Goal: Task Accomplishment & Management: Manage account settings

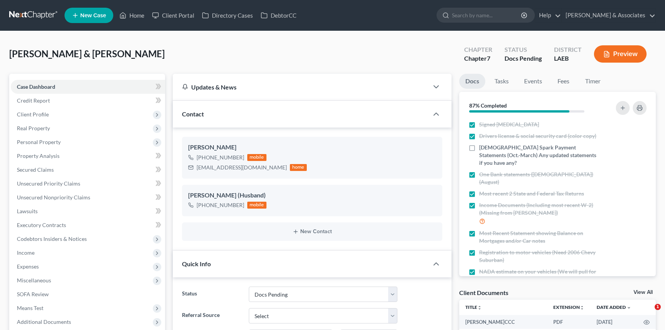
select select "6"
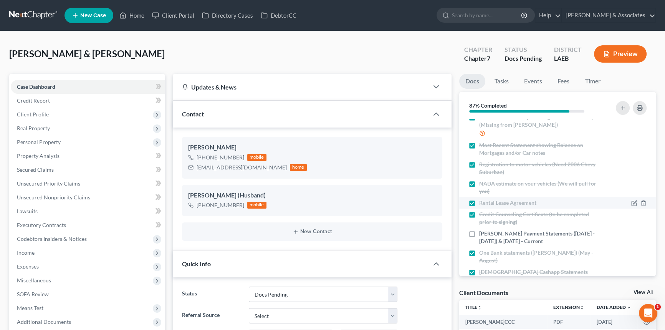
scroll to position [109, 0]
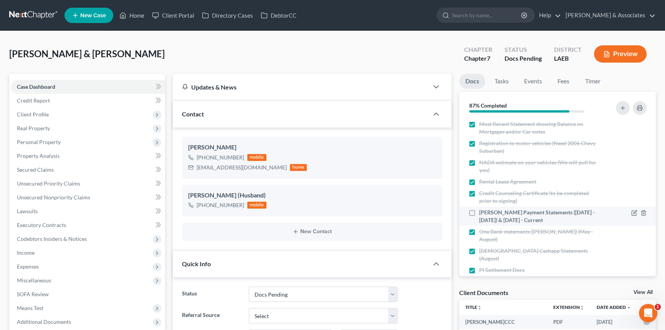
click at [479, 208] on label "[PERSON_NAME] Payment Statements ([DATE] - [DATE]) & [DATE] - Current" at bounding box center [539, 215] width 121 height 15
click at [482, 208] on input "[PERSON_NAME] Payment Statements ([DATE] - [DATE]) & [DATE] - Current" at bounding box center [484, 210] width 5 height 5
checkbox input "true"
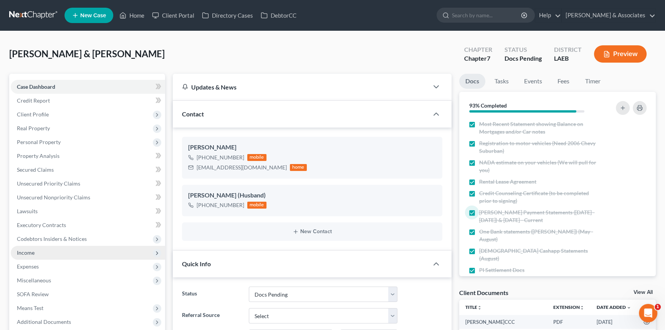
click at [57, 254] on span "Income" at bounding box center [88, 253] width 154 height 14
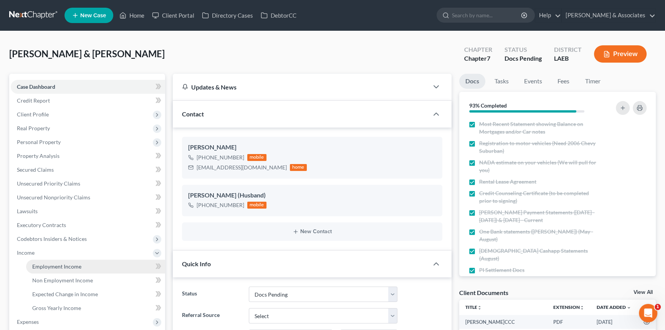
click at [64, 266] on span "Employment Income" at bounding box center [56, 266] width 49 height 7
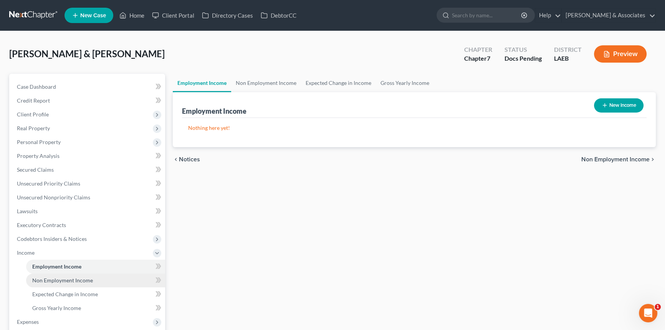
click at [65, 285] on link "Non Employment Income" at bounding box center [95, 280] width 139 height 14
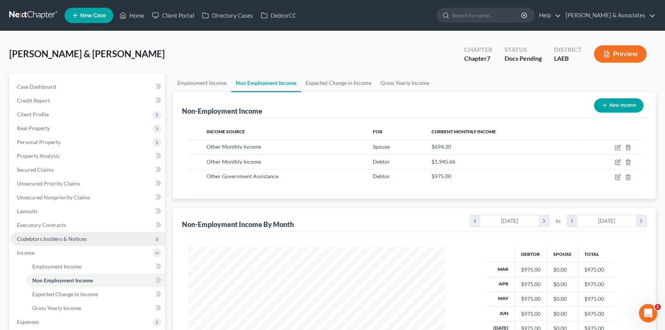
scroll to position [137, 272]
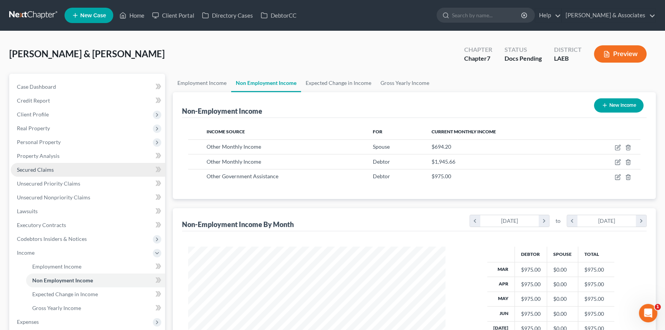
click at [89, 165] on link "Secured Claims" at bounding box center [88, 170] width 154 height 14
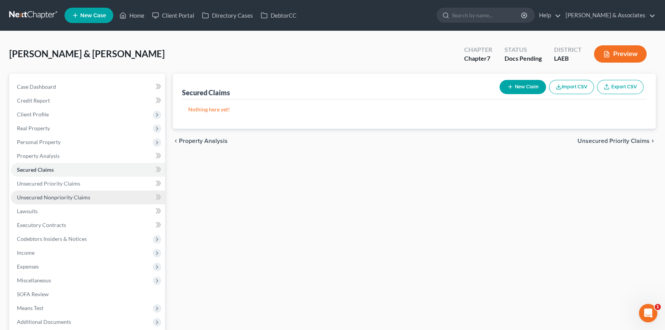
click at [82, 196] on span "Unsecured Nonpriority Claims" at bounding box center [53, 197] width 73 height 7
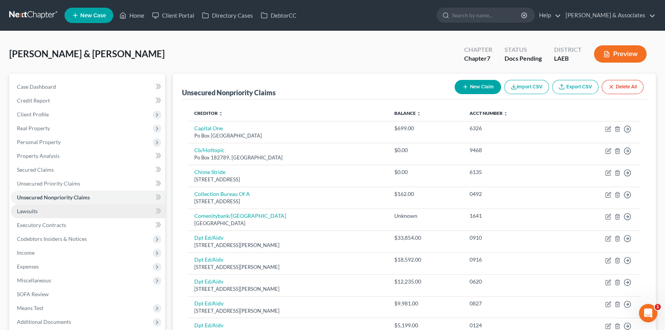
click at [77, 204] on link "Lawsuits" at bounding box center [88, 211] width 154 height 14
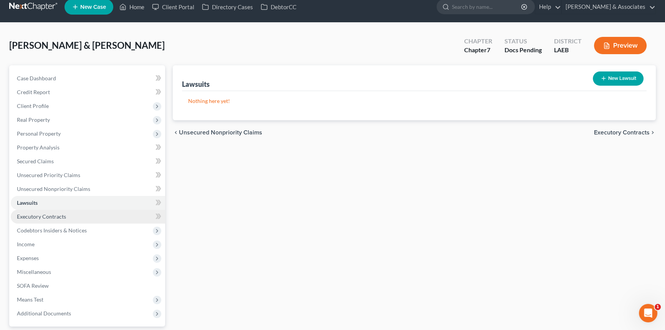
scroll to position [58, 0]
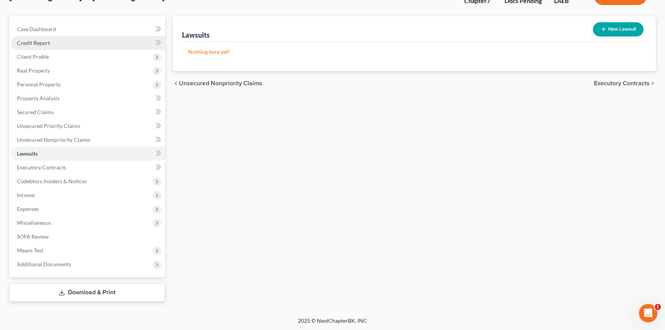
click at [73, 36] on link "Credit Report" at bounding box center [88, 43] width 154 height 14
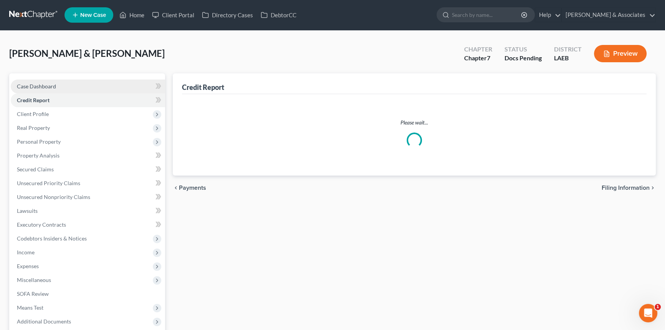
click at [77, 25] on div "Home New Case Client Portal Directory Cases DebtorCC [PERSON_NAME] & Associates…" at bounding box center [332, 194] width 665 height 388
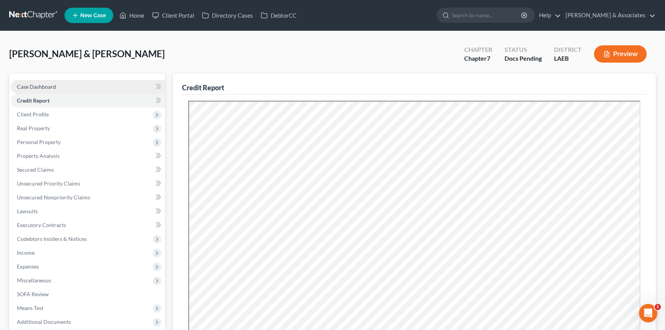
click at [43, 85] on span "Case Dashboard" at bounding box center [36, 86] width 39 height 7
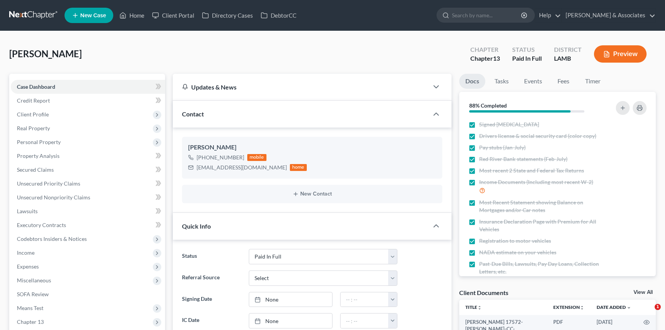
select select "17"
click at [138, 10] on link "Home" at bounding box center [131, 15] width 33 height 14
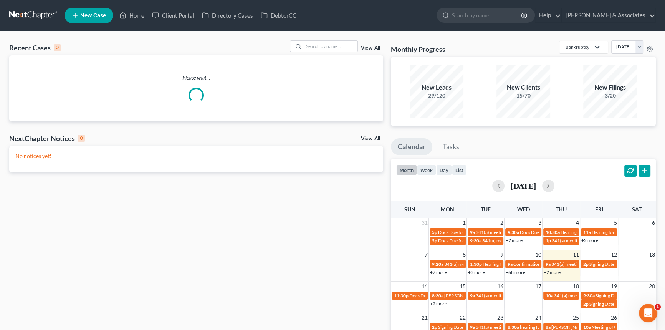
click at [336, 36] on div "Recent Cases 0 View All Please wait... NextChapter Notices 0 View All No notice…" at bounding box center [332, 230] width 665 height 398
click at [320, 48] on input "search" at bounding box center [330, 46] width 54 height 11
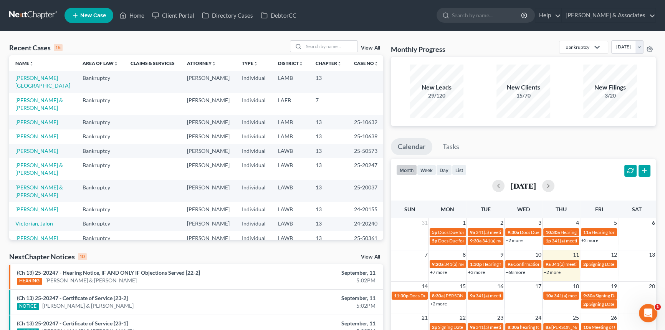
click at [26, 73] on td "Morris, Anissa" at bounding box center [42, 82] width 67 height 22
click at [26, 75] on link "Morris, Anissa" at bounding box center [42, 81] width 55 height 14
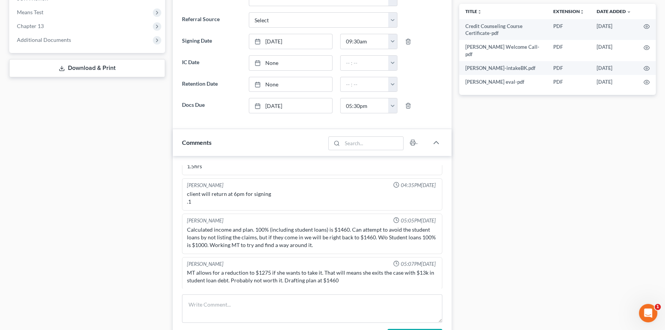
scroll to position [289, 0]
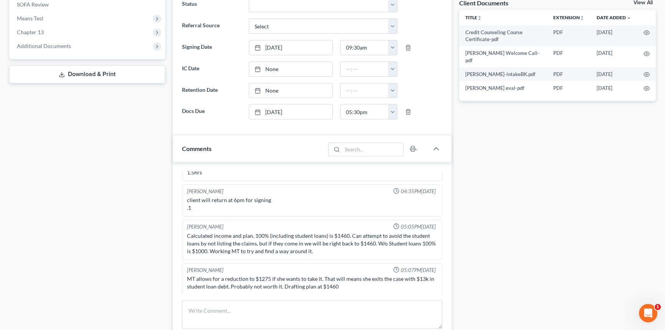
click at [96, 71] on link "Download & Print" at bounding box center [87, 74] width 156 height 18
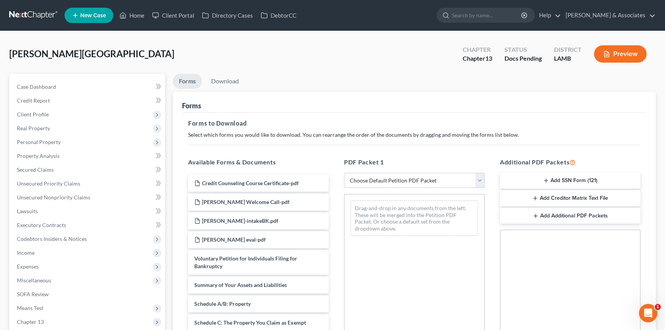
click at [436, 181] on select "Choose Default Petition PDF Packet Complete Bankruptcy Petition (all forms and …" at bounding box center [414, 180] width 140 height 15
select select "0"
click at [344, 173] on select "Choose Default Petition PDF Packet Complete Bankruptcy Petition (all forms and …" at bounding box center [414, 180] width 140 height 15
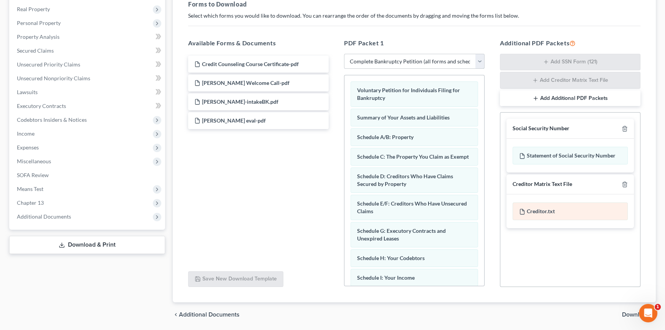
scroll to position [144, 0]
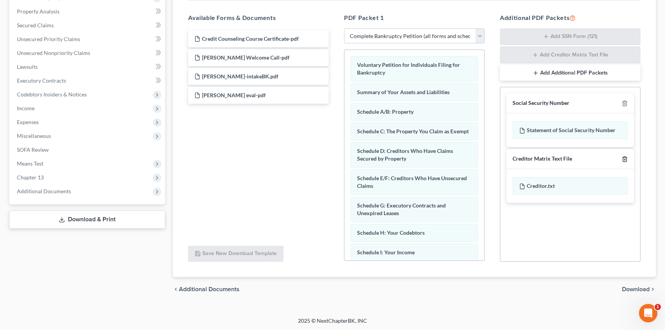
click at [624, 157] on icon "button" at bounding box center [624, 159] width 6 height 6
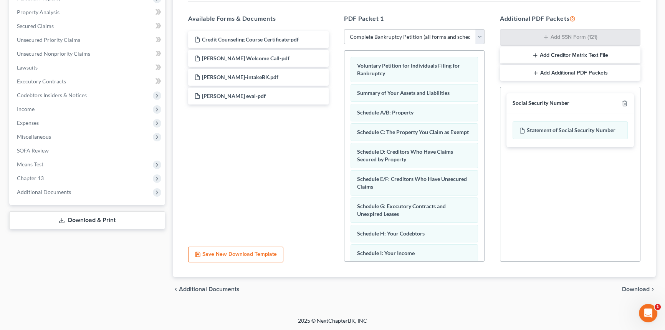
click at [627, 289] on span "Download" at bounding box center [636, 289] width 28 height 6
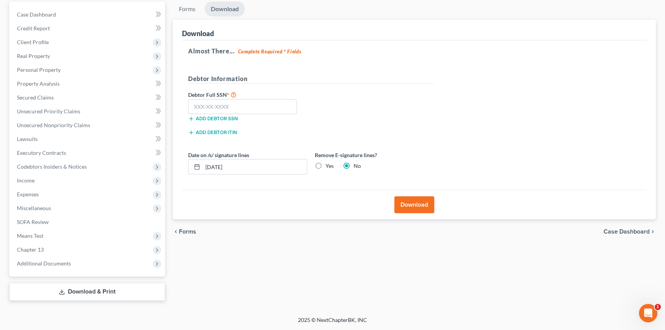
scroll to position [71, 0]
drag, startPoint x: 248, startPoint y: 109, endPoint x: 249, endPoint y: 105, distance: 3.9
click at [248, 109] on input "text" at bounding box center [242, 107] width 109 height 15
type input "436-97"
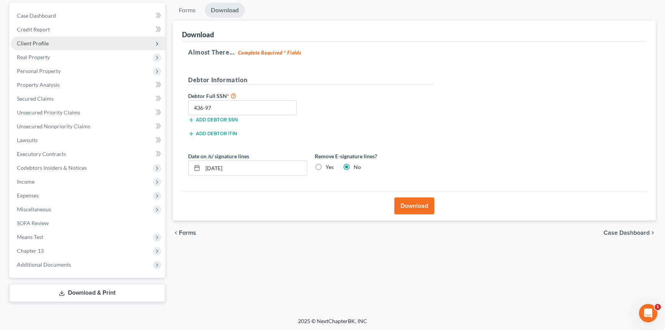
click at [59, 38] on span "Client Profile" at bounding box center [88, 43] width 154 height 14
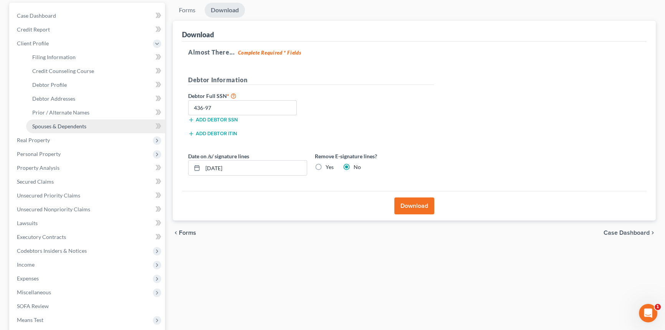
click at [76, 124] on span "Spouses & Dependents" at bounding box center [59, 126] width 54 height 7
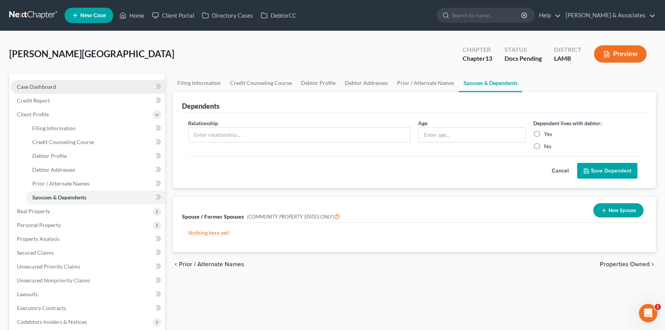
click at [126, 84] on link "Case Dashboard" at bounding box center [88, 87] width 154 height 14
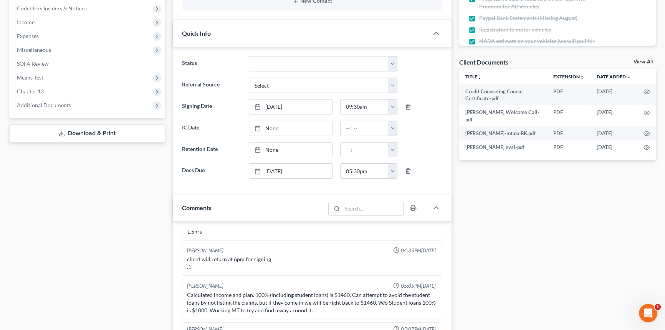
scroll to position [167, 0]
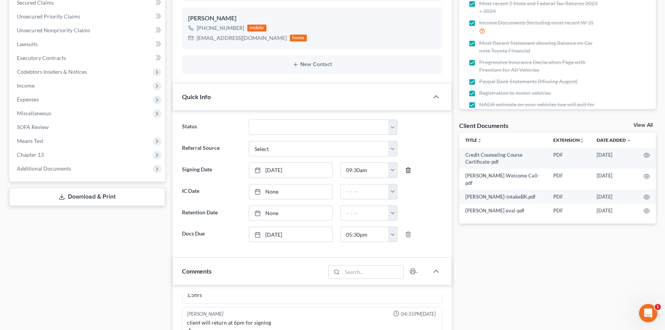
click at [407, 170] on line "button" at bounding box center [407, 171] width 0 height 2
click at [291, 170] on link "None" at bounding box center [290, 170] width 82 height 15
type input "9/11/2025"
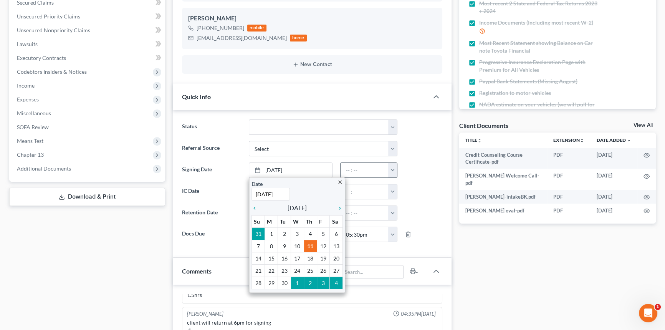
click at [394, 169] on button "button" at bounding box center [392, 170] width 9 height 15
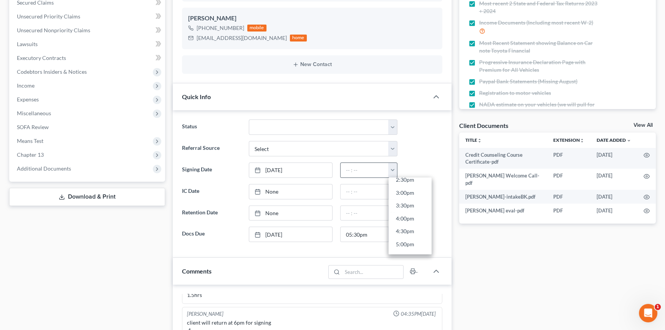
scroll to position [398, 0]
click at [404, 247] on link "6:00pm" at bounding box center [409, 252] width 43 height 13
type input "6:00pm"
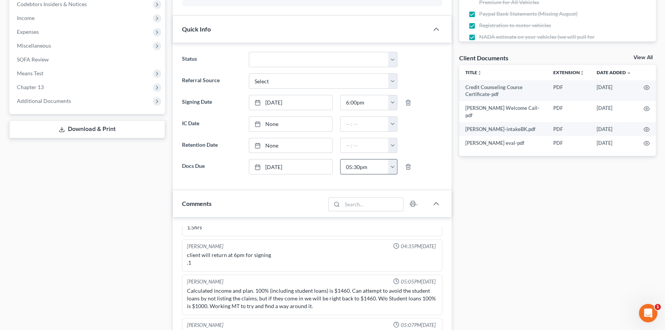
scroll to position [455, 0]
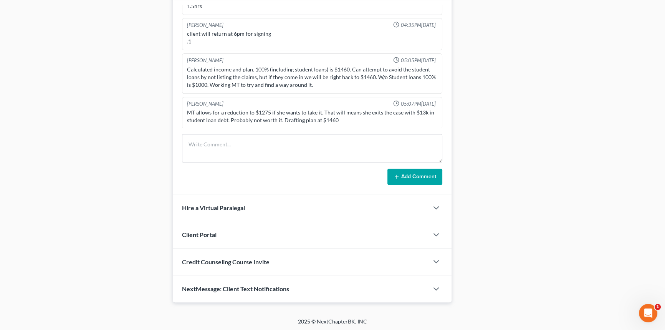
click at [291, 162] on form "Add Comment" at bounding box center [312, 159] width 260 height 51
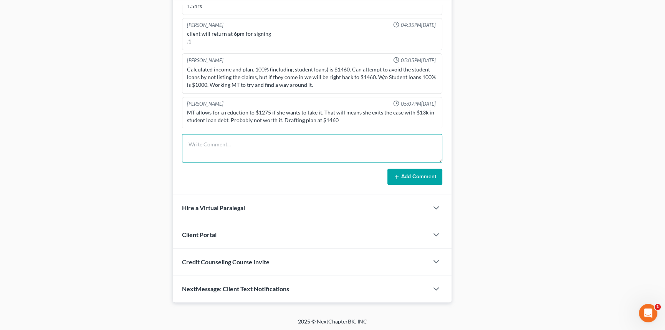
click at [295, 153] on textarea at bounding box center [312, 148] width 260 height 28
type textarea "prepped signing packet placed on LMH's desk"
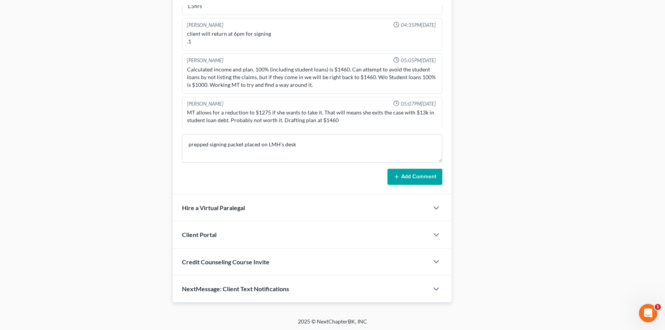
click at [398, 170] on button "Add Comment" at bounding box center [414, 176] width 55 height 16
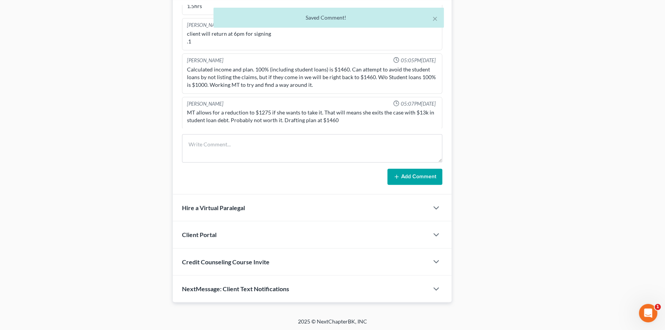
scroll to position [434, 0]
